Goal: Information Seeking & Learning: Learn about a topic

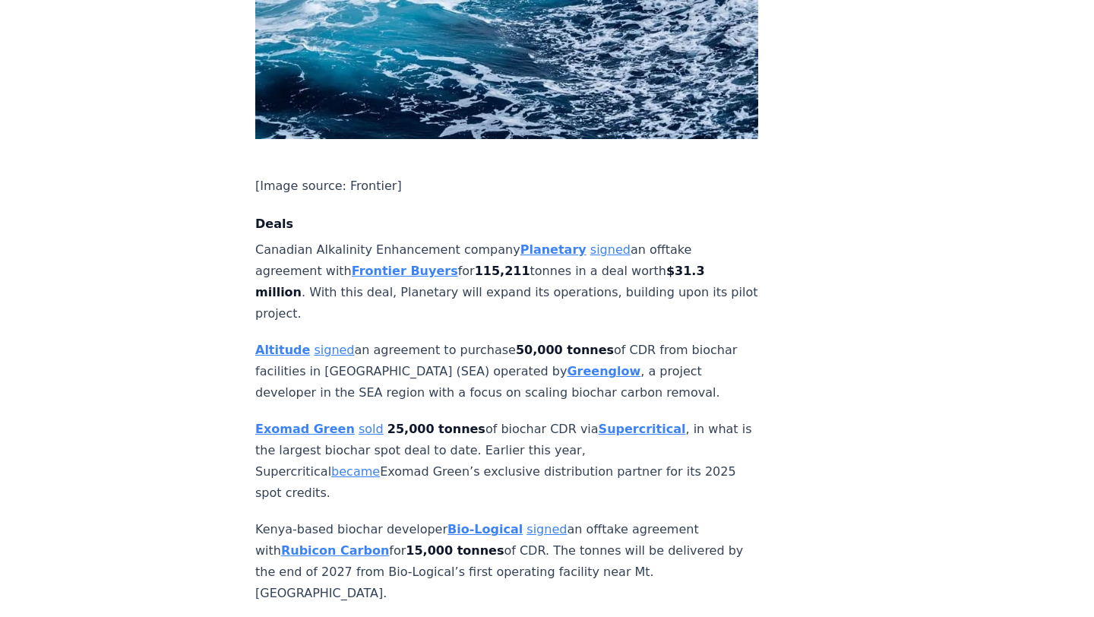
scroll to position [1089, 0]
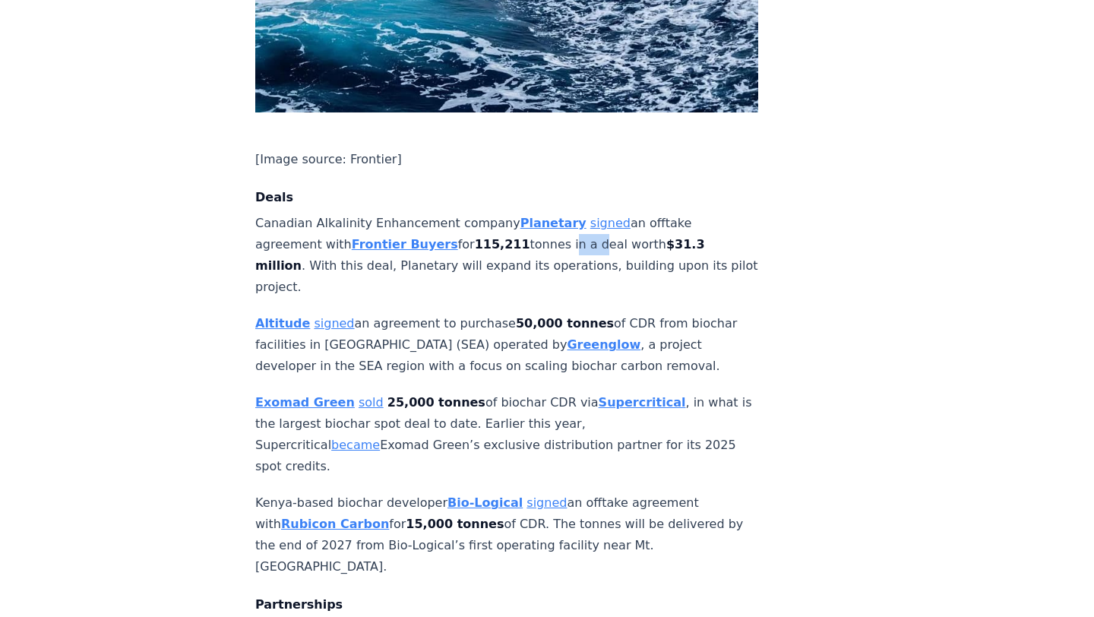
drag, startPoint x: 450, startPoint y: 218, endPoint x: 471, endPoint y: 218, distance: 20.5
click at [471, 218] on p "Canadian Alkalinity Enhancement company Planetary signed an offtake agreement w…" at bounding box center [506, 255] width 503 height 85
drag, startPoint x: 287, startPoint y: 242, endPoint x: 375, endPoint y: 242, distance: 88.1
click at [375, 242] on p "Canadian Alkalinity Enhancement company Planetary signed an offtake agreement w…" at bounding box center [506, 255] width 503 height 85
drag, startPoint x: 345, startPoint y: 277, endPoint x: 412, endPoint y: 277, distance: 67.6
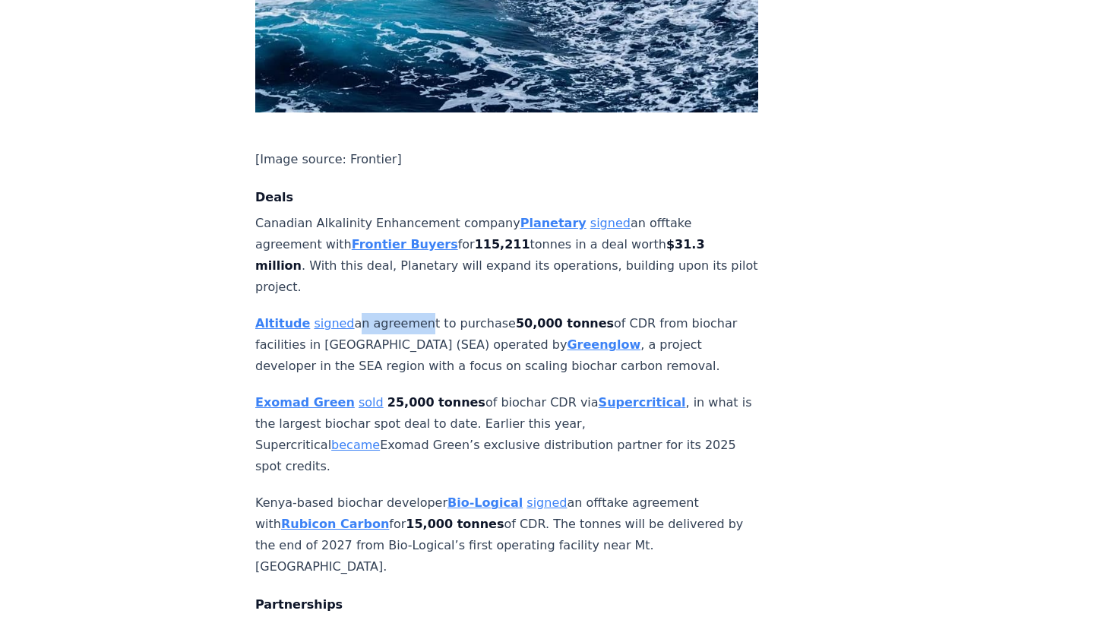
click at [412, 313] on p "Altitude signed an agreement to purchase 50,000 tonnes of CDR from biochar faci…" at bounding box center [506, 345] width 503 height 64
drag, startPoint x: 442, startPoint y: 272, endPoint x: 459, endPoint y: 272, distance: 16.7
click at [459, 313] on p "Altitude signed an agreement to purchase 50,000 tonnes of CDR from biochar faci…" at bounding box center [506, 345] width 503 height 64
click at [567, 337] on strong "Greenglow" at bounding box center [604, 344] width 74 height 14
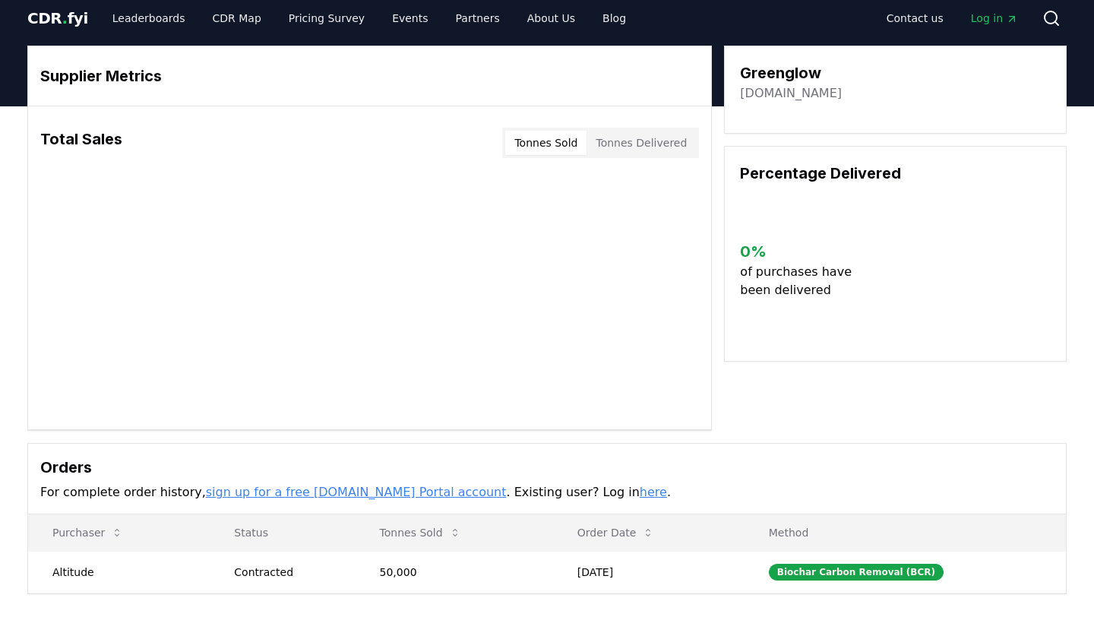
scroll to position [14, 0]
